Goal: Transaction & Acquisition: Download file/media

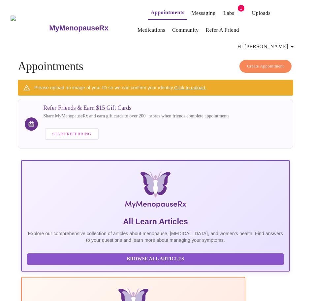
click at [224, 10] on link "Labs" at bounding box center [229, 13] width 11 height 9
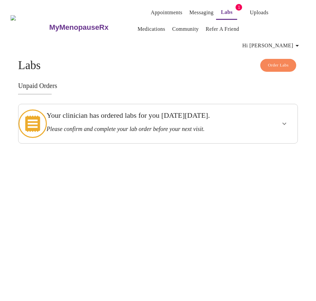
click at [272, 117] on div at bounding box center [273, 124] width 46 height 34
click at [289, 120] on icon "show more" at bounding box center [285, 124] width 8 height 8
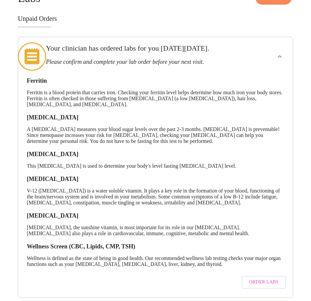
scroll to position [69, 0]
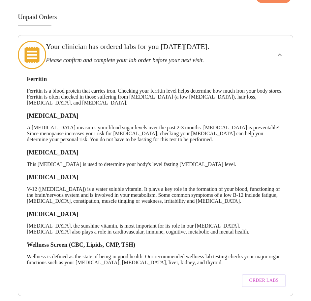
click at [265, 276] on span "Order Labs" at bounding box center [263, 280] width 29 height 8
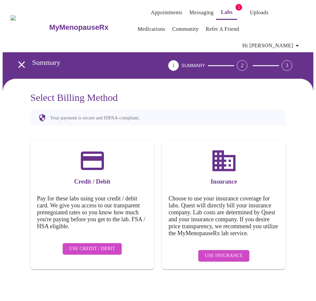
click at [229, 251] on span "Use Insurance" at bounding box center [224, 255] width 38 height 8
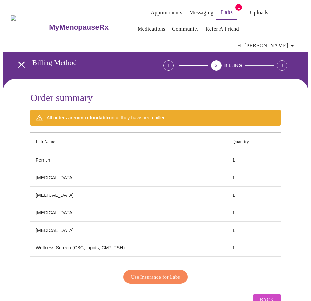
click at [164, 272] on span "Use Insurance for Labs" at bounding box center [155, 276] width 49 height 9
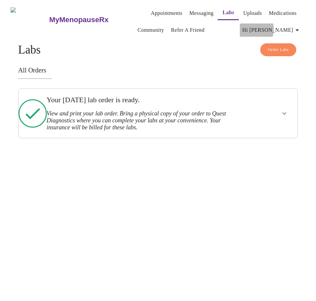
click at [283, 26] on span "Hi Mary" at bounding box center [272, 29] width 59 height 9
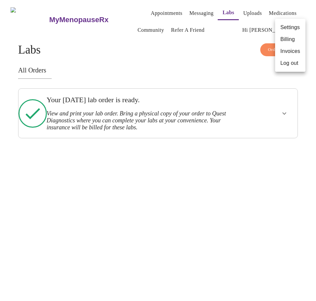
click at [290, 64] on li "Log out" at bounding box center [290, 63] width 30 height 12
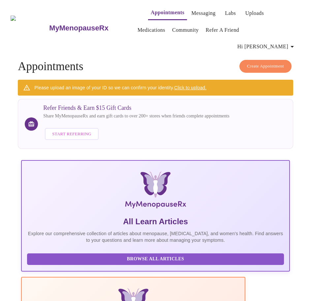
click at [270, 42] on span "Hi [PERSON_NAME]" at bounding box center [267, 46] width 59 height 9
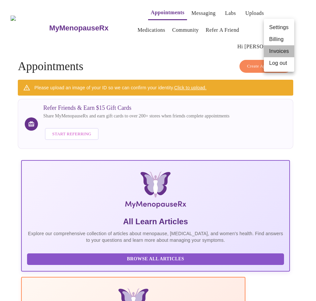
click at [275, 51] on li "Invoices" at bounding box center [279, 51] width 30 height 12
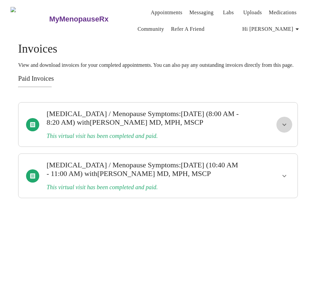
click at [289, 128] on icon "show more" at bounding box center [285, 125] width 8 height 8
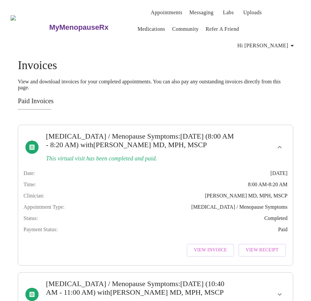
click at [218, 246] on span "View Invoice" at bounding box center [210, 250] width 33 height 8
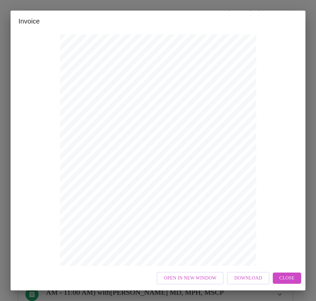
click at [162, 293] on div "Invoice Appointment Receipt Appointment Number: 18264 Status: paid Date of Serv…" at bounding box center [158, 150] width 316 height 301
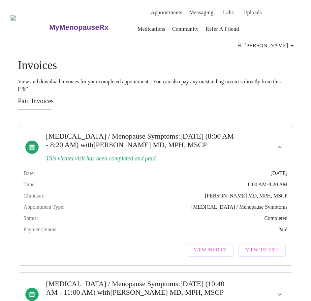
click at [287, 41] on span "Hi [PERSON_NAME]" at bounding box center [267, 45] width 59 height 9
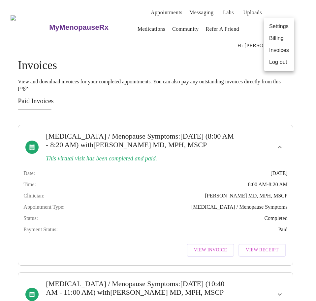
click at [277, 60] on li "Log out" at bounding box center [279, 62] width 30 height 12
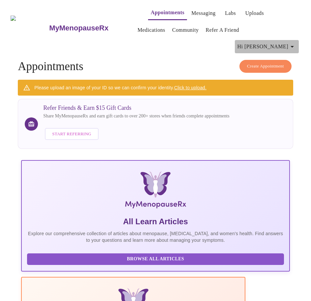
click at [290, 42] on span "Hi [PERSON_NAME]" at bounding box center [267, 46] width 59 height 9
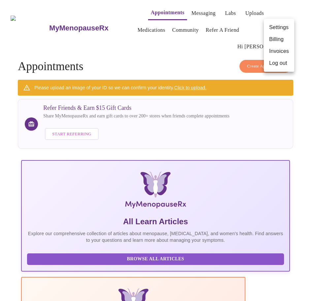
click at [279, 63] on li "Log out" at bounding box center [279, 63] width 30 height 12
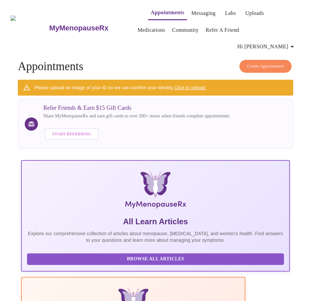
click at [271, 42] on span "Hi [PERSON_NAME]" at bounding box center [267, 46] width 59 height 9
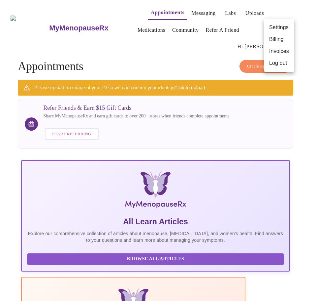
click at [277, 49] on li "Invoices" at bounding box center [279, 51] width 30 height 12
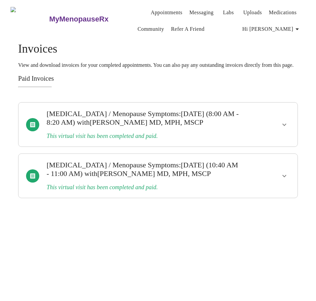
click at [285, 128] on icon "show more" at bounding box center [285, 125] width 8 height 8
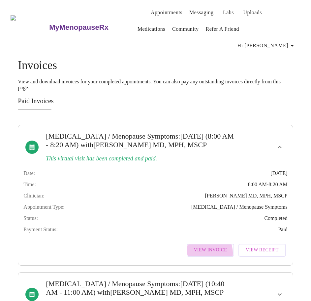
click at [211, 246] on span "View Invoice" at bounding box center [210, 250] width 33 height 8
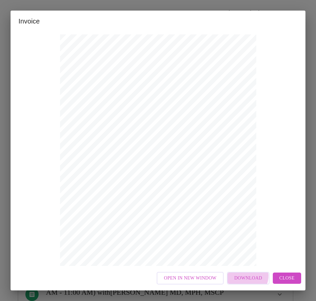
click at [247, 275] on span "Download" at bounding box center [249, 278] width 28 height 8
click at [254, 5] on div "Invoice Appointment Receipt Appointment Number: 18264 Status: paid Date of Serv…" at bounding box center [158, 150] width 316 height 301
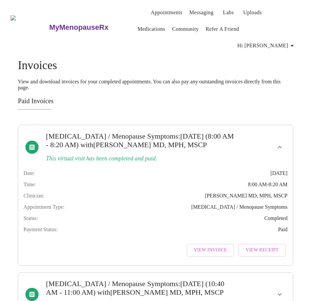
click at [275, 41] on span "Hi [PERSON_NAME]" at bounding box center [267, 45] width 59 height 9
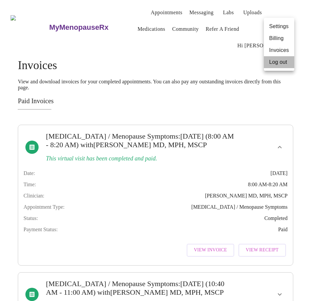
click at [275, 60] on li "Log out" at bounding box center [279, 62] width 30 height 12
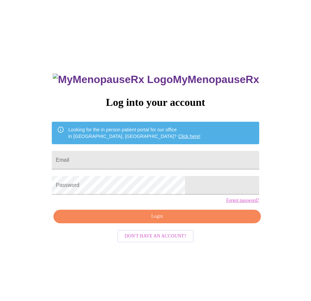
click at [166, 45] on div "MyMenopauseRx Log into your account Looking for the in person patient portal fo…" at bounding box center [156, 183] width 306 height 361
